Goal: Task Accomplishment & Management: Complete application form

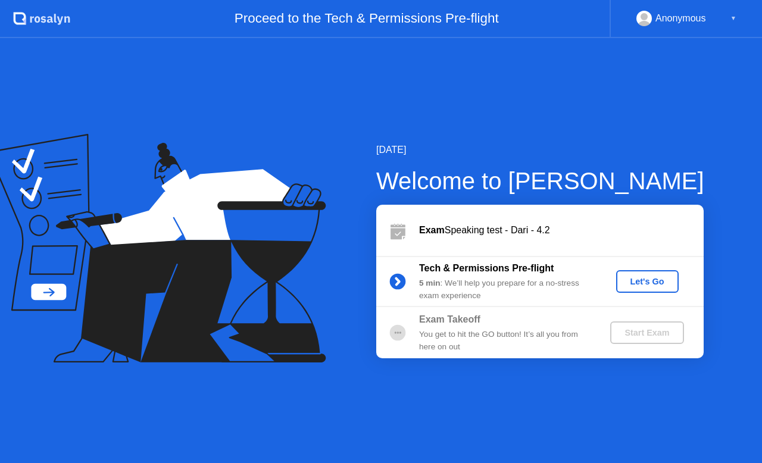
click at [640, 277] on div "Let's Go" at bounding box center [647, 282] width 53 height 10
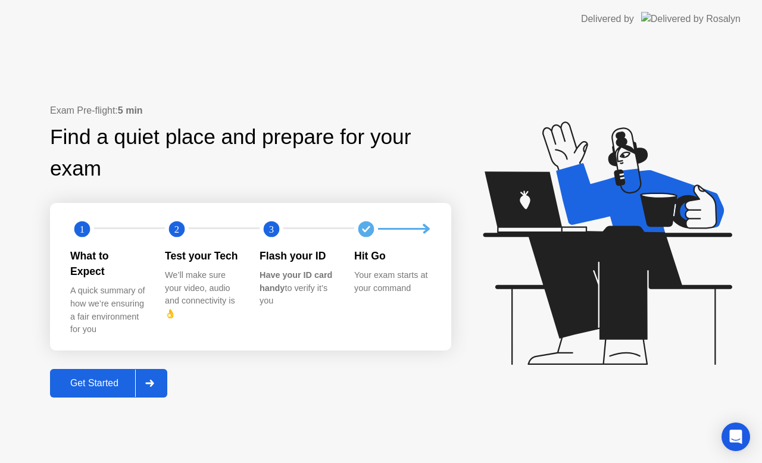
click at [84, 378] on div "Get Started" at bounding box center [95, 383] width 82 height 11
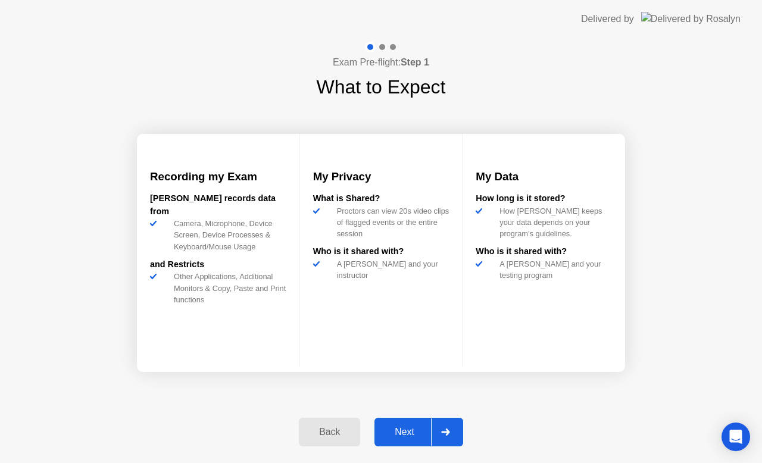
click at [405, 432] on div "Next" at bounding box center [404, 432] width 53 height 11
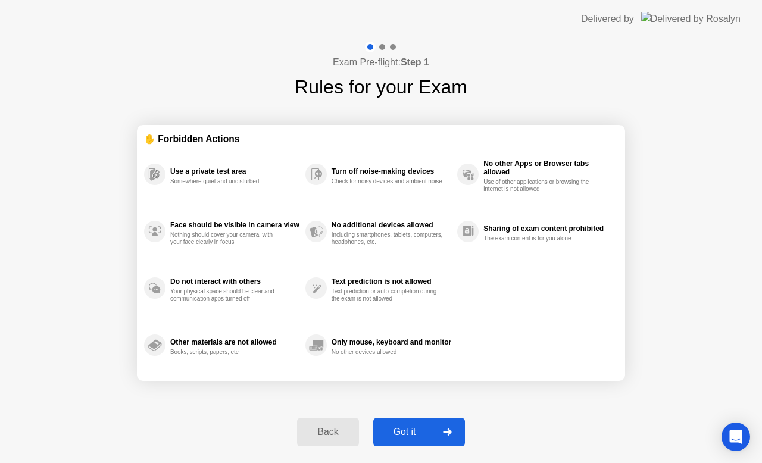
click at [401, 429] on div "Got it" at bounding box center [405, 432] width 56 height 11
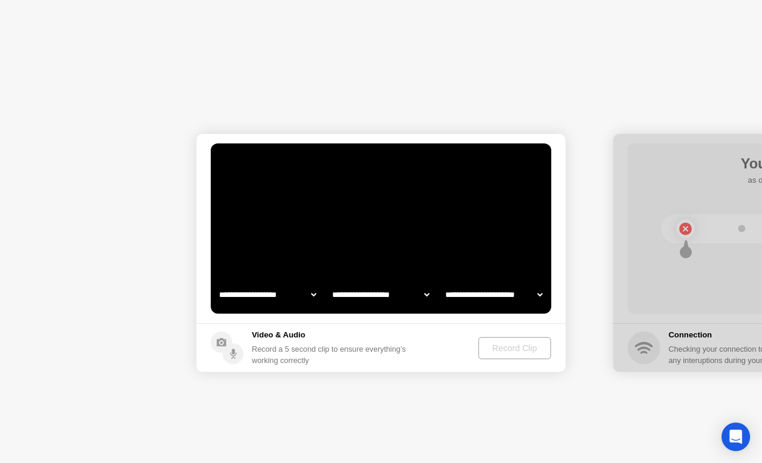
select select "**********"
select select "*******"
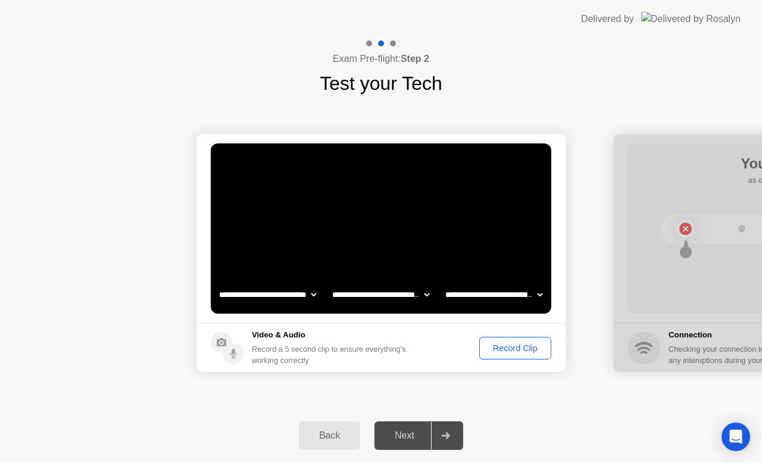
click at [519, 343] on div "Record Clip" at bounding box center [515, 348] width 64 height 10
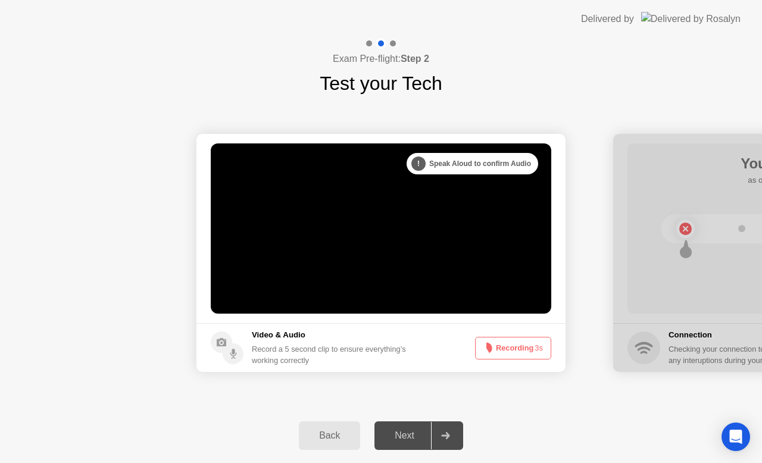
click at [405, 438] on div "Next" at bounding box center [404, 435] width 53 height 11
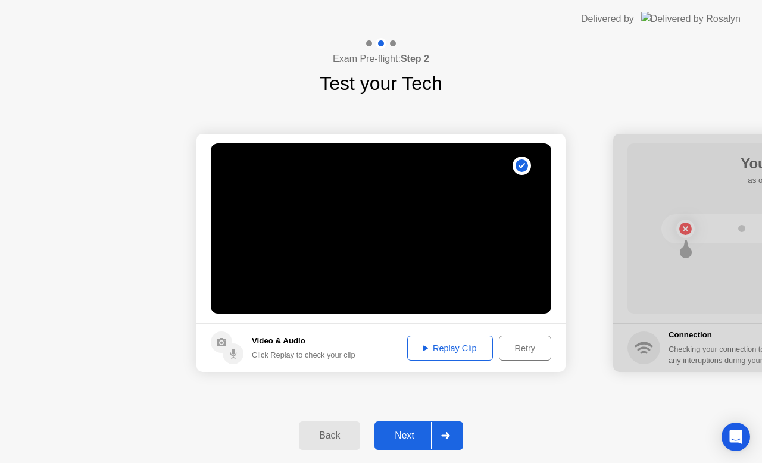
click at [414, 433] on div "Next" at bounding box center [404, 435] width 53 height 11
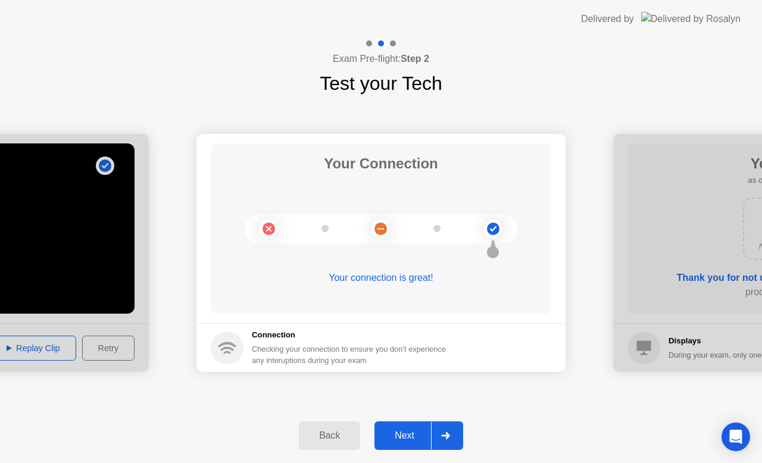
click at [414, 433] on div "Next" at bounding box center [404, 435] width 53 height 11
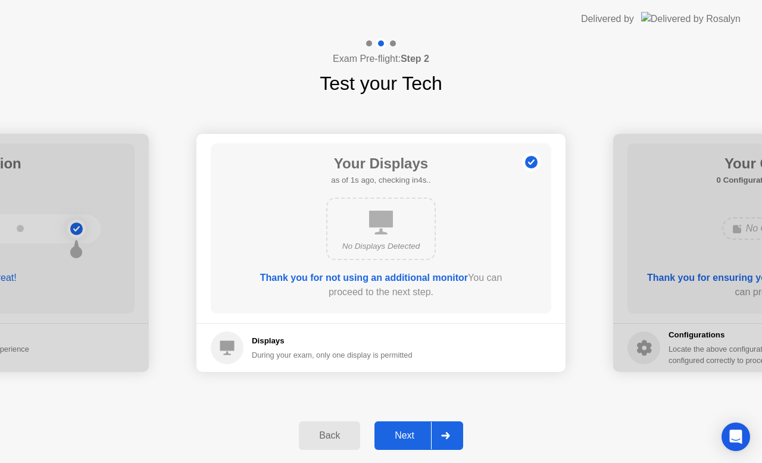
click at [414, 433] on div "Next" at bounding box center [404, 435] width 53 height 11
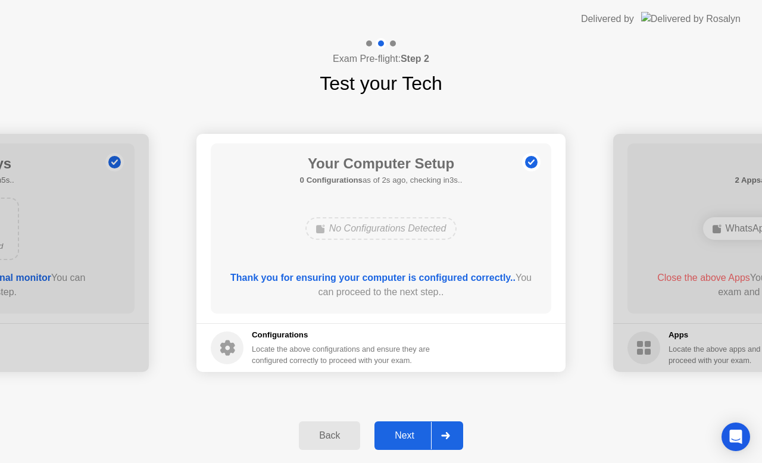
click at [414, 433] on div "Next" at bounding box center [404, 435] width 53 height 11
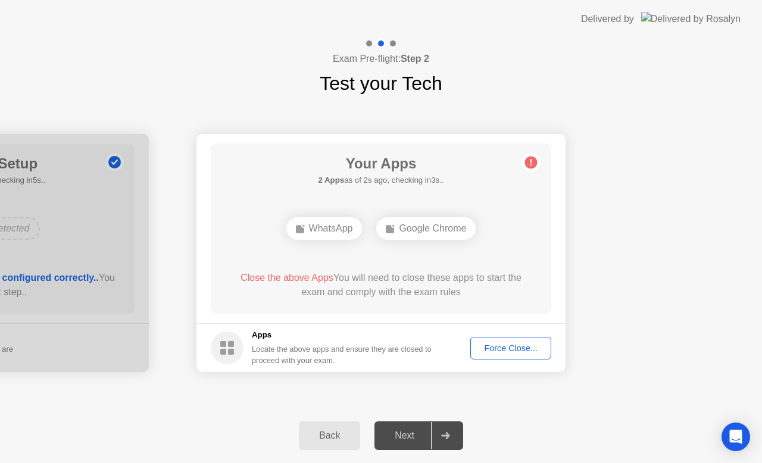
click at [508, 350] on div "Force Close..." at bounding box center [510, 348] width 73 height 10
click at [503, 346] on div "Force Close..." at bounding box center [510, 348] width 73 height 10
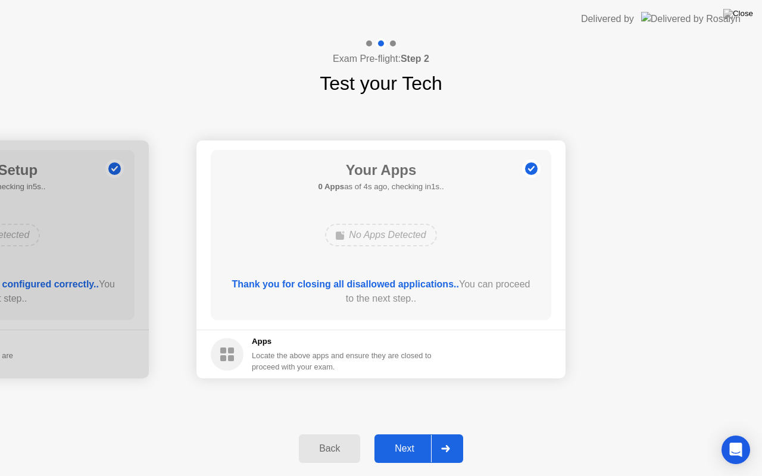
click at [401, 449] on div "Next" at bounding box center [404, 448] width 53 height 11
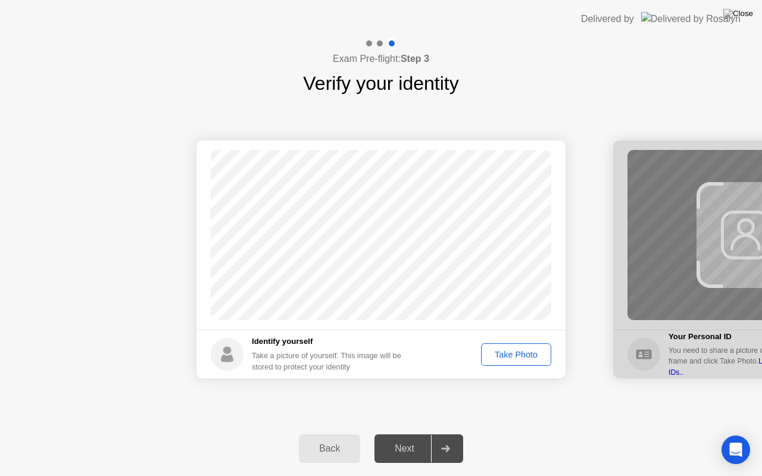
click at [511, 356] on div "Take Photo" at bounding box center [516, 355] width 62 height 10
click at [403, 450] on div "Next" at bounding box center [404, 448] width 53 height 11
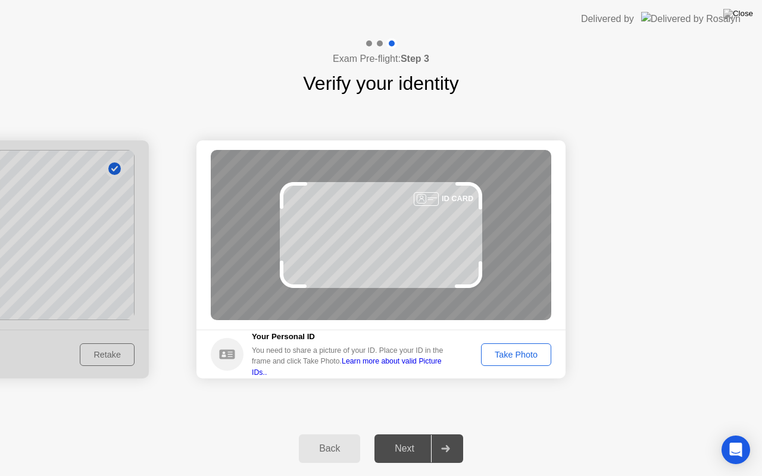
click at [512, 352] on div "Take Photo" at bounding box center [516, 355] width 62 height 10
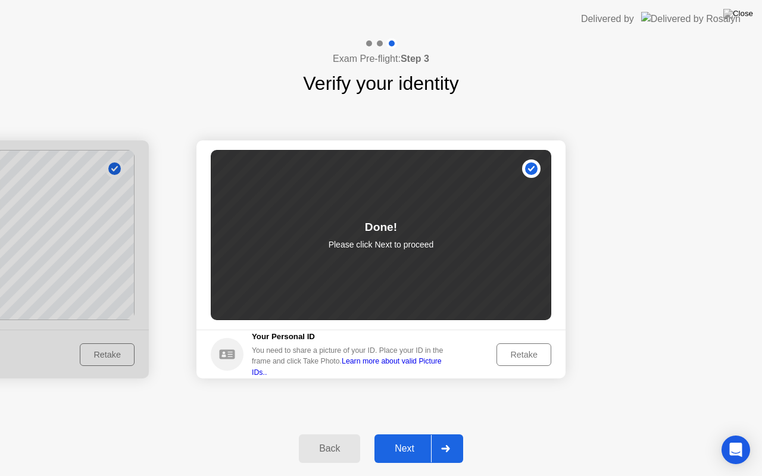
click at [406, 447] on div "Next" at bounding box center [404, 448] width 53 height 11
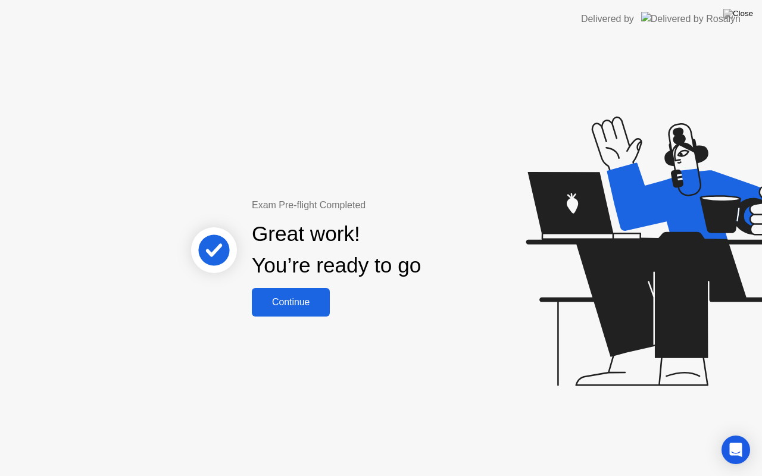
click at [296, 299] on div "Continue" at bounding box center [290, 302] width 71 height 11
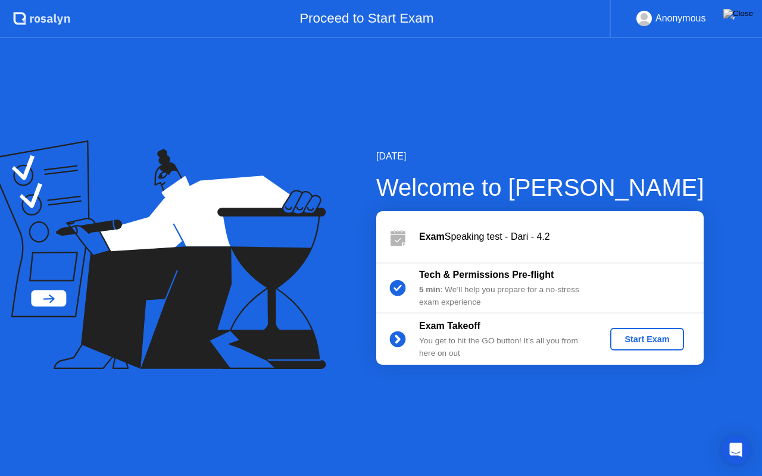
click at [644, 342] on div "Start Exam" at bounding box center [647, 339] width 64 height 10
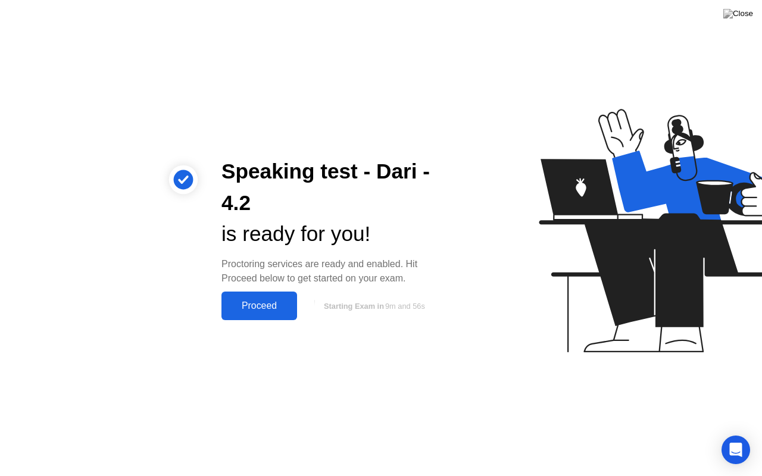
click at [258, 302] on div "Proceed" at bounding box center [259, 306] width 68 height 11
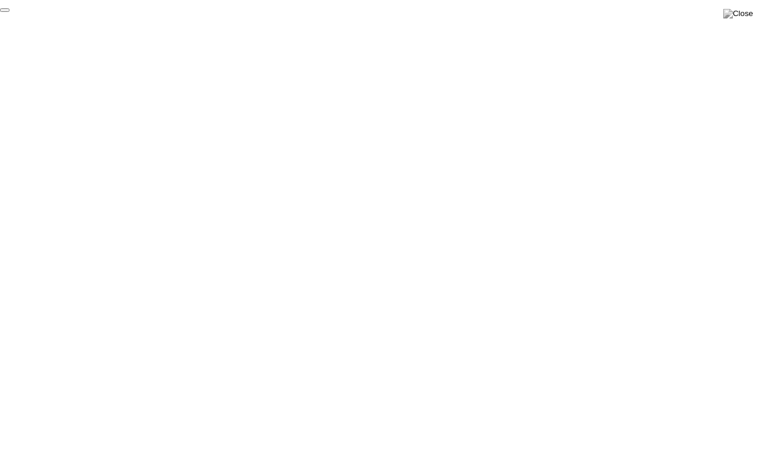
click div "End Proctoring Session"
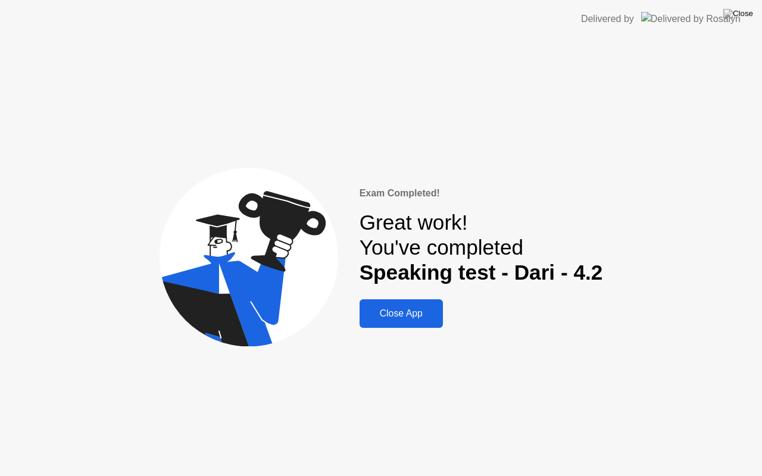
click at [399, 314] on div "Close App" at bounding box center [401, 313] width 76 height 11
